Goal: Find specific page/section: Find specific page/section

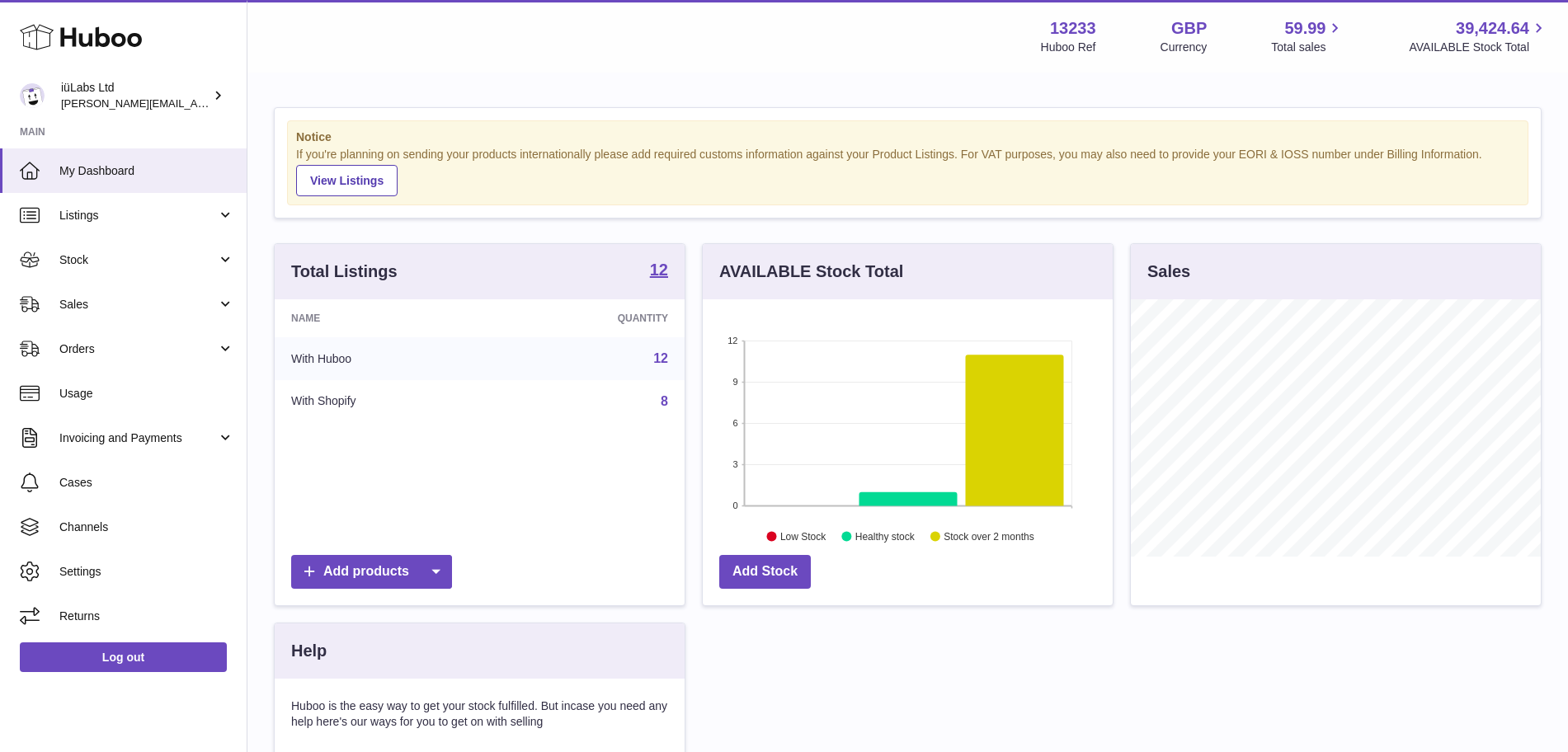
scroll to position [257, 410]
click at [124, 301] on span "Sales" at bounding box center [138, 304] width 158 height 15
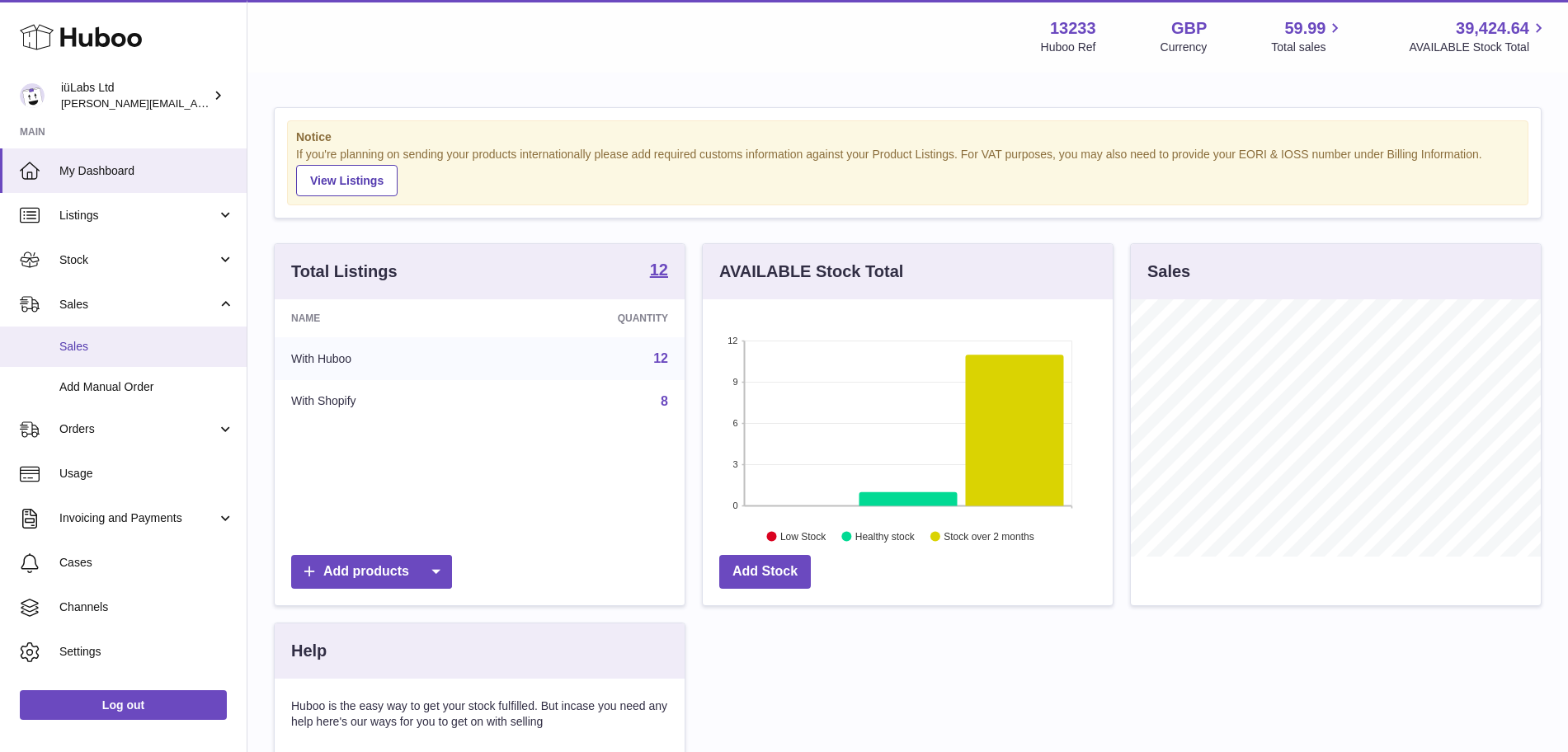
click at [114, 353] on span "Sales" at bounding box center [146, 346] width 175 height 15
